Goal: Check status

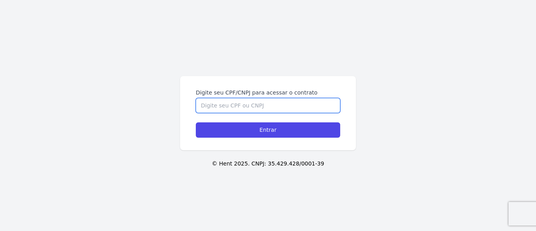
click at [232, 109] on input "Digite seu CPF/CNPJ para acessar o contrato" at bounding box center [268, 105] width 144 height 15
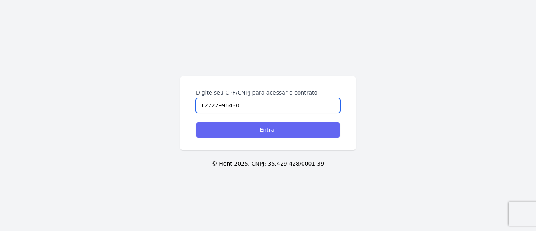
type input "12722996430"
click at [246, 130] on input "Entrar" at bounding box center [268, 129] width 144 height 15
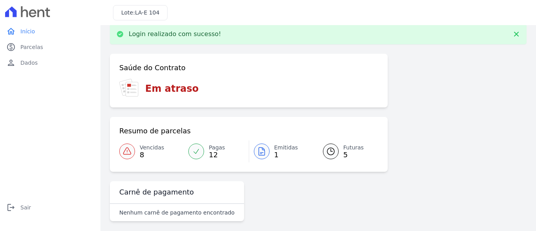
scroll to position [16, 0]
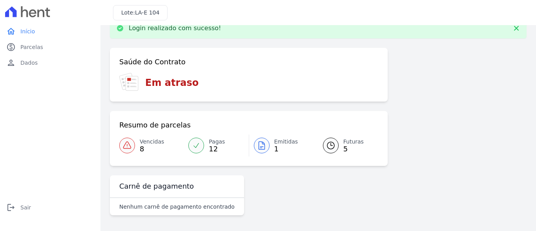
click at [135, 148] on link "Vencidas 8" at bounding box center [151, 146] width 64 height 22
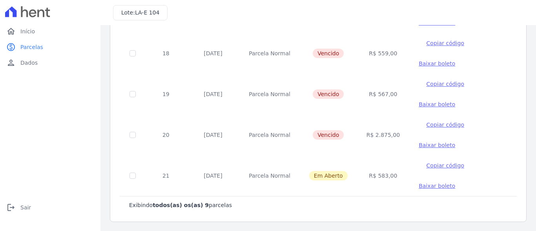
scroll to position [279, 0]
